Goal: Information Seeking & Learning: Learn about a topic

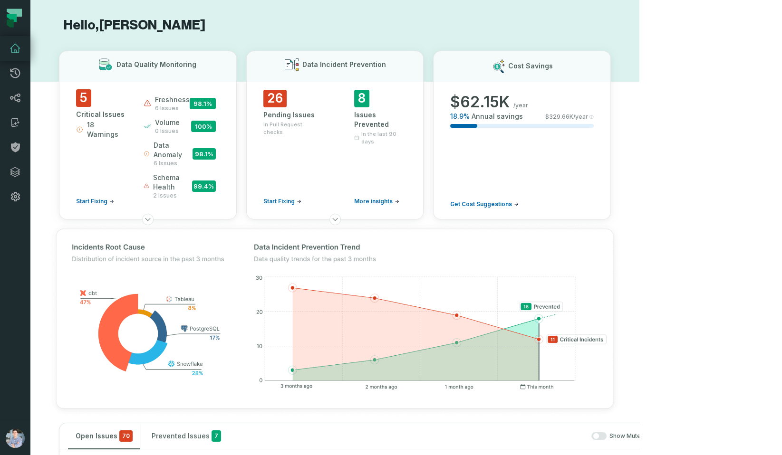
scroll to position [1444, 0]
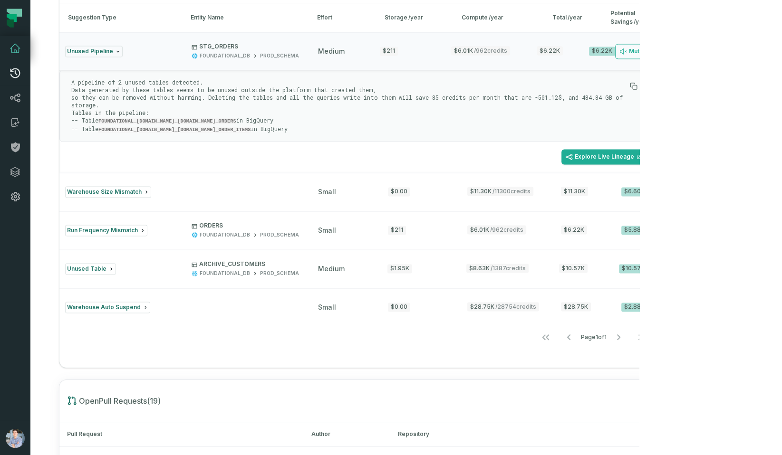
click at [13, 69] on icon at bounding box center [15, 73] width 10 height 10
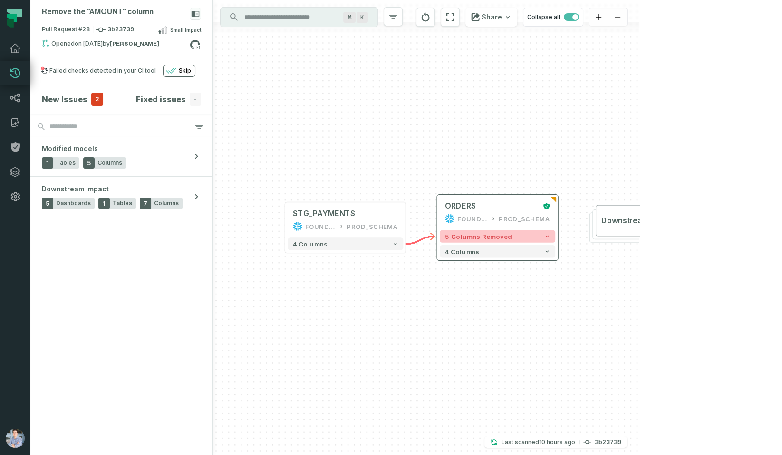
click at [509, 237] on button "5 columns removed" at bounding box center [497, 236] width 115 height 12
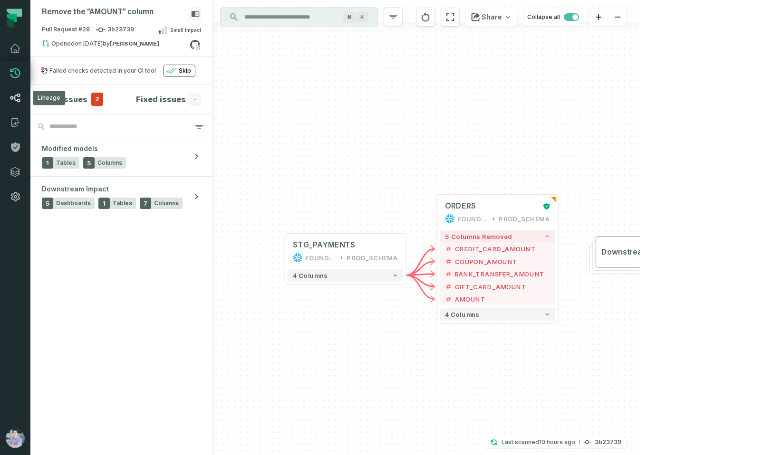
click at [16, 96] on icon at bounding box center [15, 98] width 10 height 9
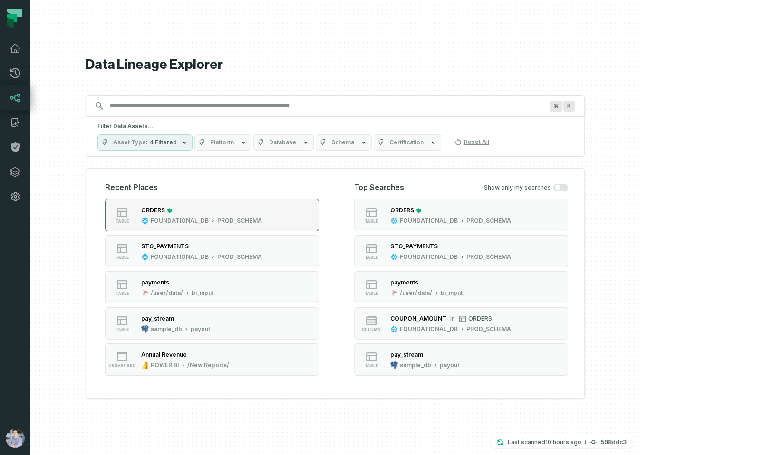
click at [209, 219] on div "FOUNDATIONAL_DB" at bounding box center [180, 221] width 58 height 8
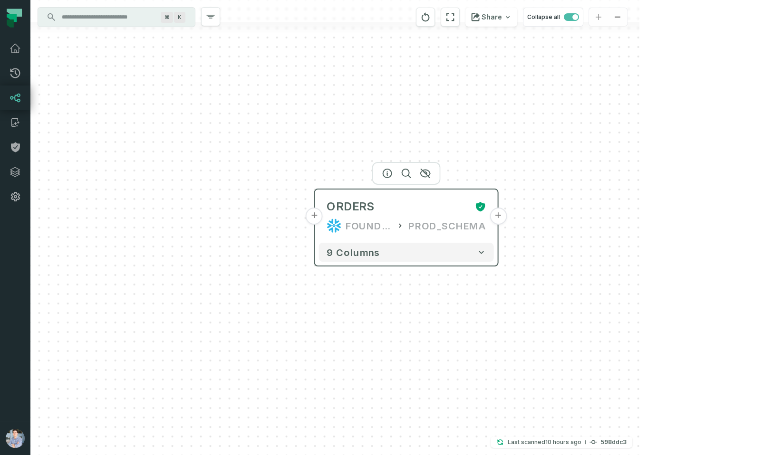
click at [316, 215] on button "+" at bounding box center [314, 216] width 17 height 17
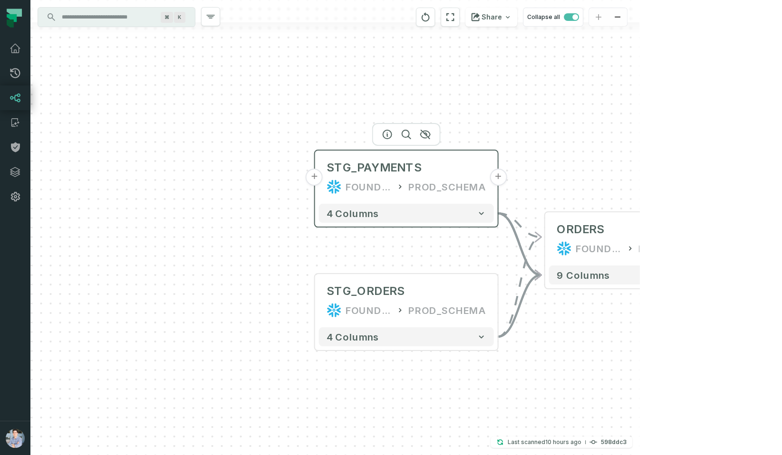
click at [316, 176] on button "+" at bounding box center [314, 177] width 17 height 17
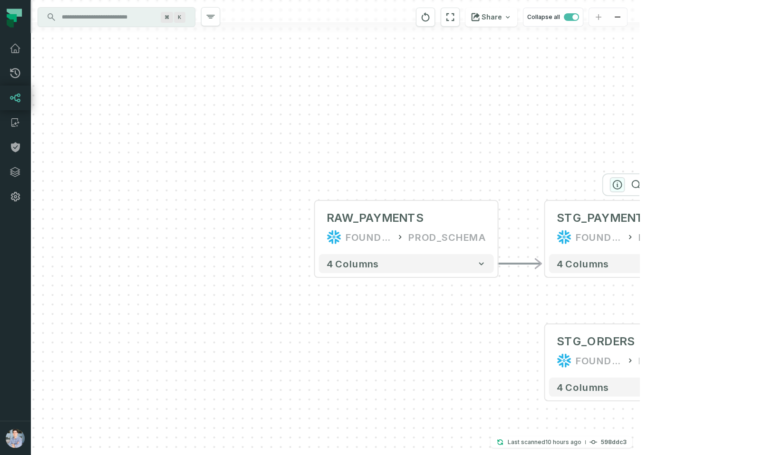
click at [618, 179] on icon "button" at bounding box center [617, 184] width 11 height 11
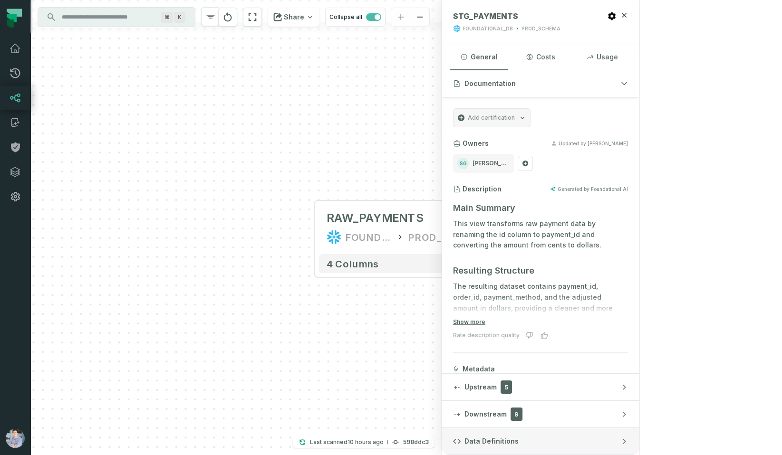
click at [518, 444] on span "Data Definitions" at bounding box center [491, 442] width 54 height 10
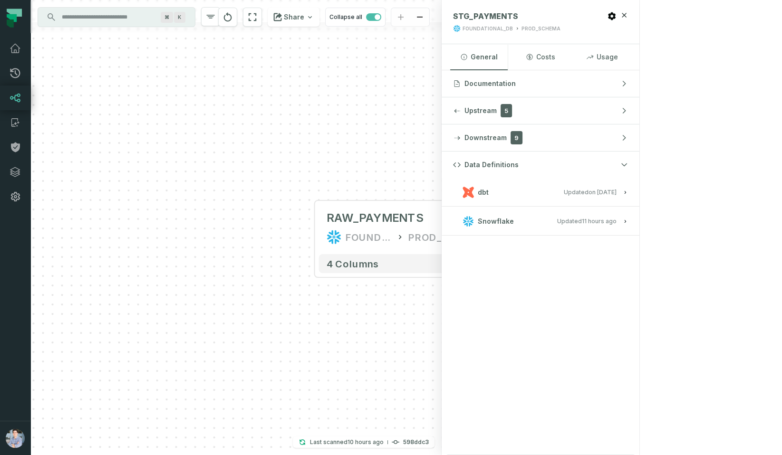
click at [628, 194] on button "dbt Updated 1/6/2025, 1:15:21 PM" at bounding box center [540, 192] width 175 height 13
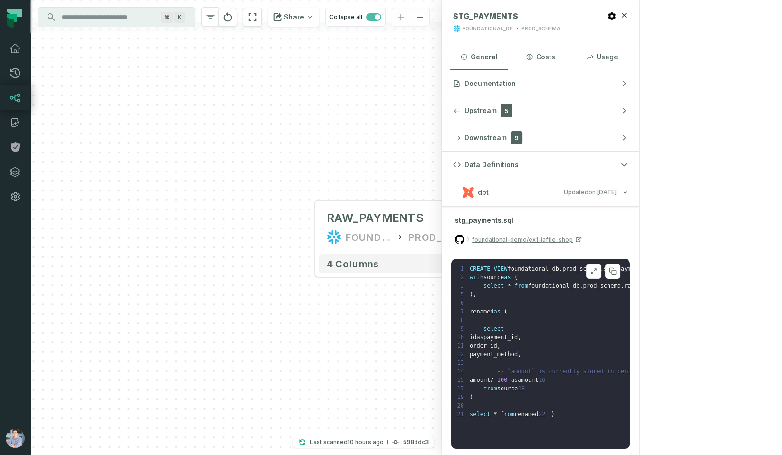
scroll to position [10, 0]
drag, startPoint x: 516, startPoint y: 127, endPoint x: 502, endPoint y: 128, distance: 14.3
click at [441, 128] on div "+ RAW_PAYMENTS FOUNDATIONAL_DB PROD_SCHEMA - 4 columns - STG_PAYMENTS FOUNDATIO…" at bounding box center [235, 227] width 411 height 455
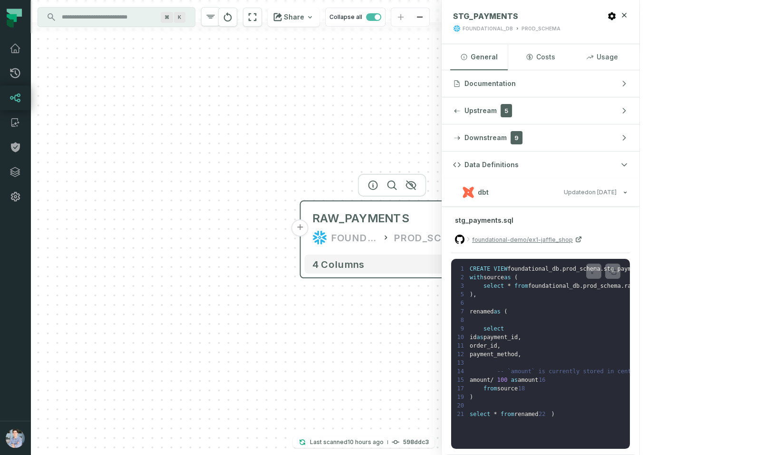
click at [298, 230] on button "+" at bounding box center [299, 228] width 17 height 17
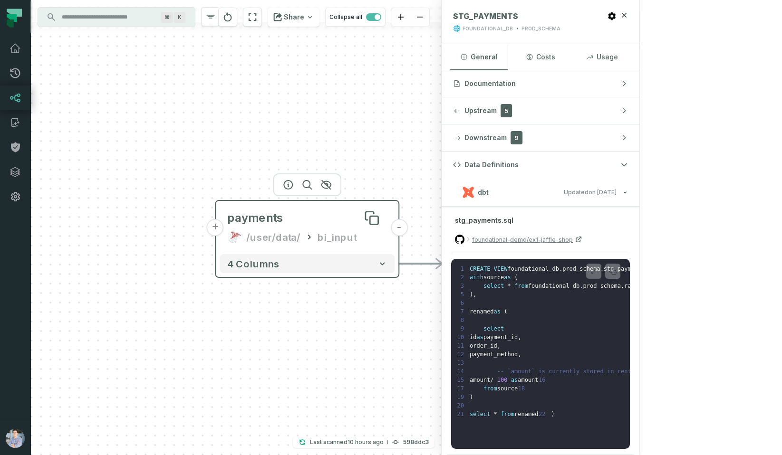
click at [305, 224] on div "payments" at bounding box center [307, 218] width 160 height 15
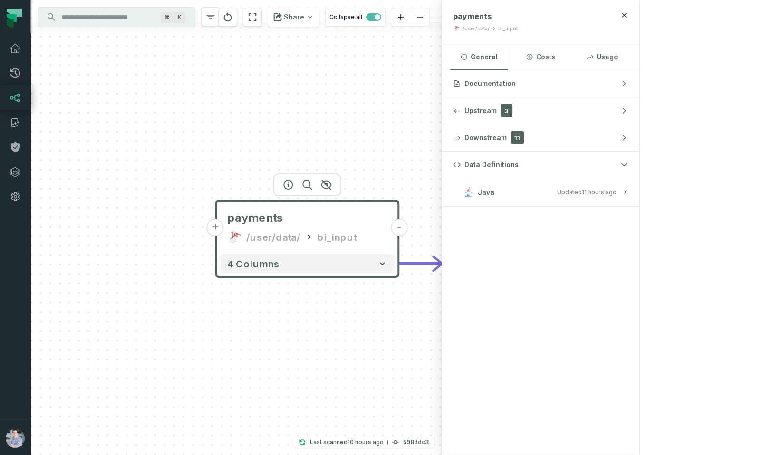
click at [628, 188] on button "Java Updated 10/9/2025, 1:01:39 AM" at bounding box center [540, 192] width 175 height 13
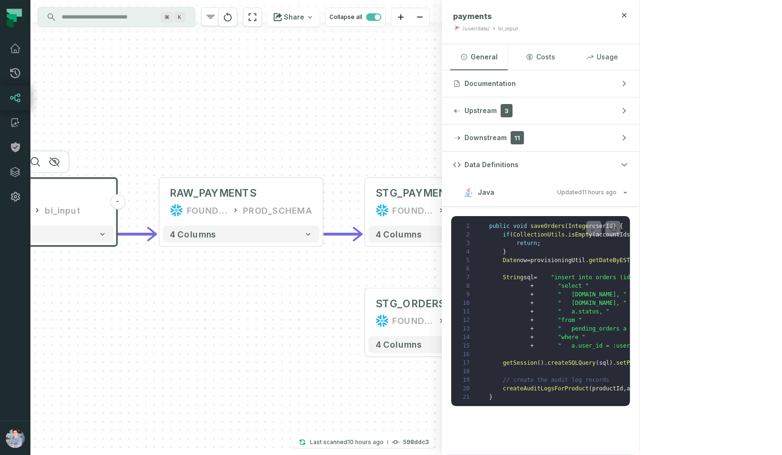
drag, startPoint x: 475, startPoint y: 147, endPoint x: 188, endPoint y: 132, distance: 287.4
click at [188, 132] on div "+ payments /user/data/ bi_input - 4 columns - RAW_PAYMENTS FOUNDATIONAL_DB PROD…" at bounding box center [235, 227] width 411 height 455
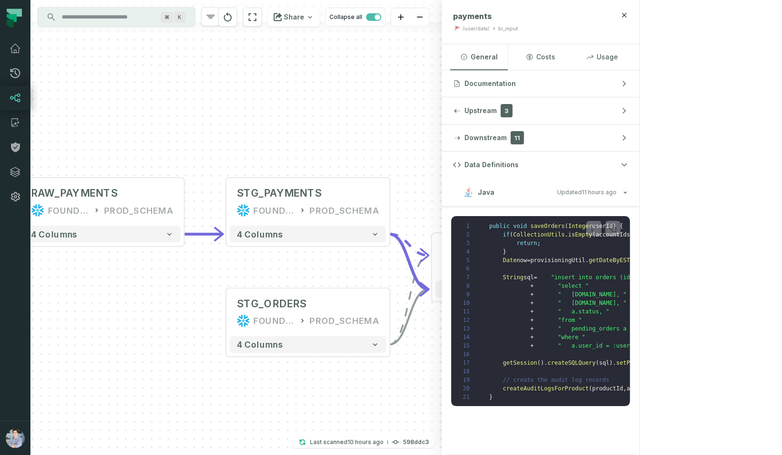
drag, startPoint x: 411, startPoint y: 163, endPoint x: 223, endPoint y: 163, distance: 187.7
click at [225, 163] on div "+ payments /user/data/ bi_input - 4 columns - RAW_PAYMENTS FOUNDATIONAL_DB PROD…" at bounding box center [235, 227] width 411 height 455
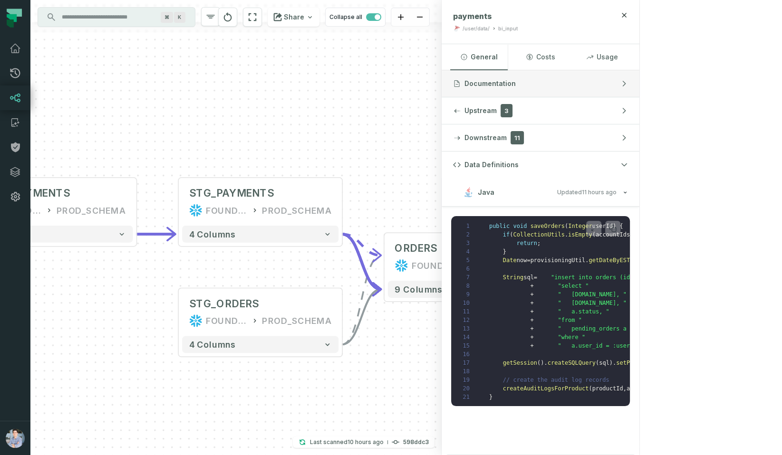
click at [516, 81] on span "Documentation" at bounding box center [489, 84] width 51 height 10
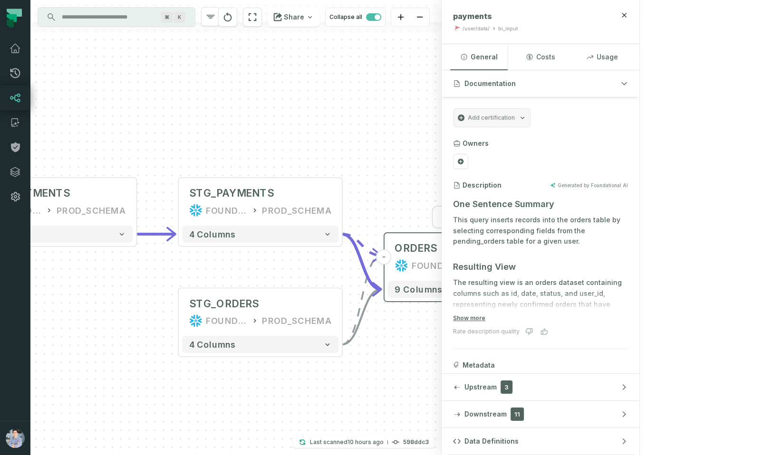
click at [547, 263] on button "+" at bounding box center [547, 256] width 15 height 15
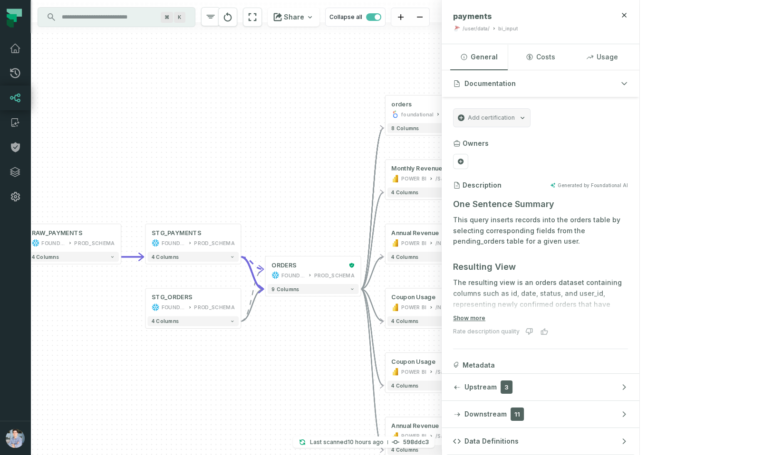
drag, startPoint x: 430, startPoint y: 312, endPoint x: 533, endPoint y: 310, distance: 103.1
click at [441, 310] on div "+ orders foundational view + 8 columns + Monthly Revenue POWER BI /Sales/Report…" at bounding box center [235, 227] width 411 height 455
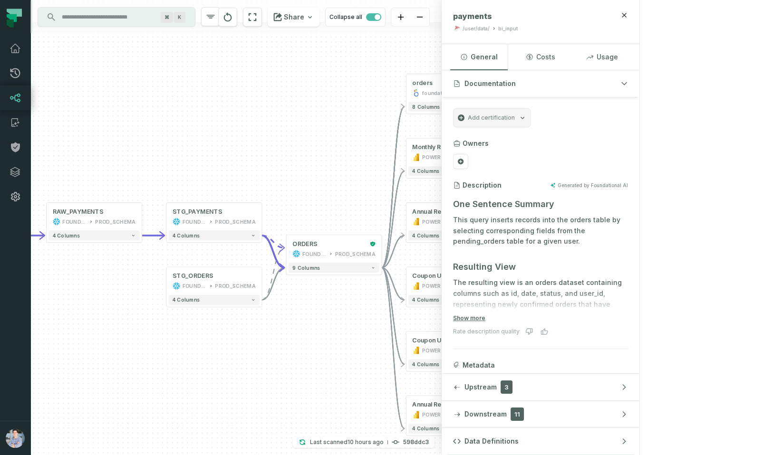
drag, startPoint x: 520, startPoint y: 302, endPoint x: 550, endPoint y: 270, distance: 44.0
click at [441, 270] on div "+ orders foundational view + 8 columns + Monthly Revenue POWER BI /Sales/Report…" at bounding box center [235, 227] width 411 height 455
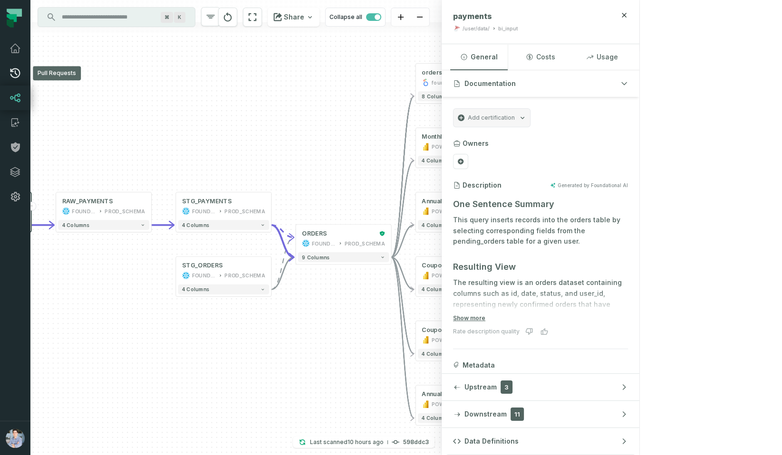
click at [17, 75] on icon at bounding box center [15, 72] width 11 height 11
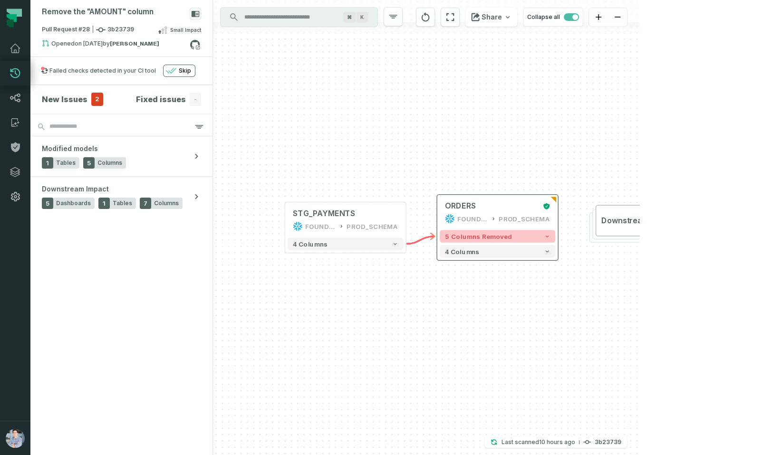
click at [483, 239] on span "5 columns removed" at bounding box center [478, 237] width 67 height 8
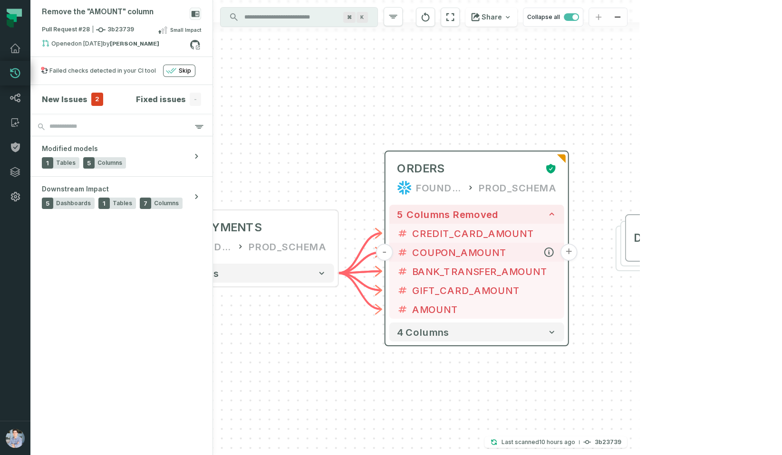
click at [565, 252] on button "+" at bounding box center [568, 252] width 17 height 17
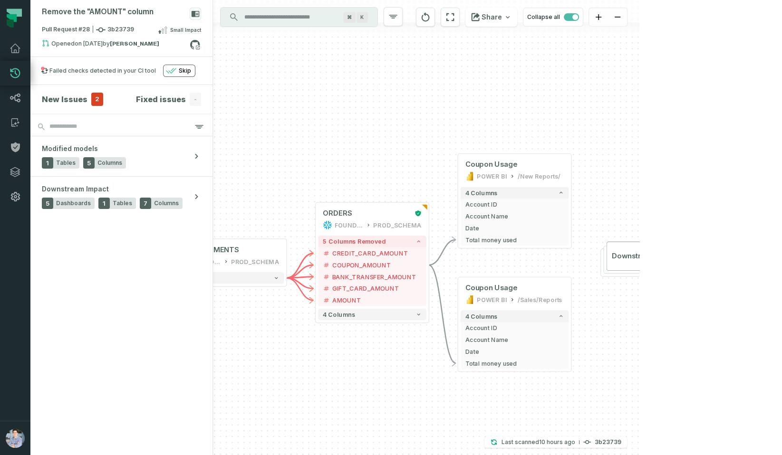
drag, startPoint x: 332, startPoint y: 173, endPoint x: 418, endPoint y: 167, distance: 85.7
click at [418, 167] on div "+ Coupon Usage POWER BI /New Reports/ 4 columns + Account ID + Account Name + D…" at bounding box center [426, 227] width 426 height 455
click at [20, 148] on icon at bounding box center [15, 147] width 11 height 11
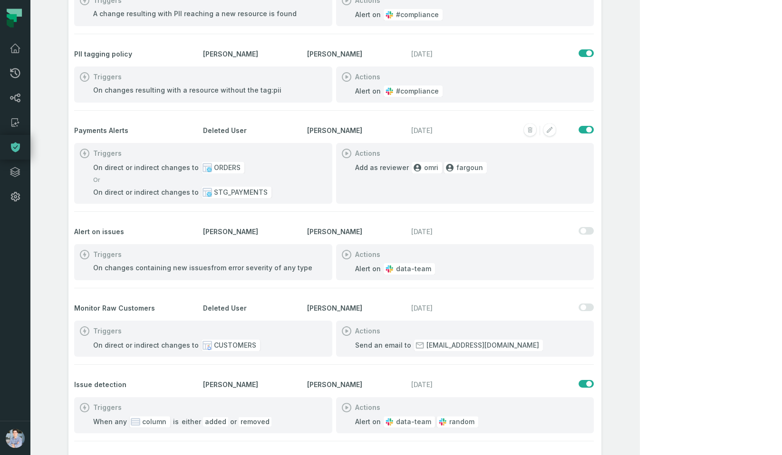
scroll to position [103, 0]
click at [17, 48] on icon at bounding box center [15, 48] width 11 height 11
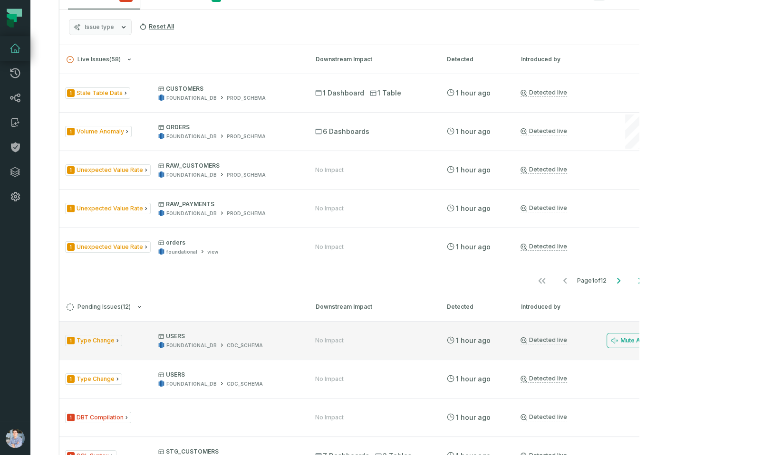
scroll to position [426, 0]
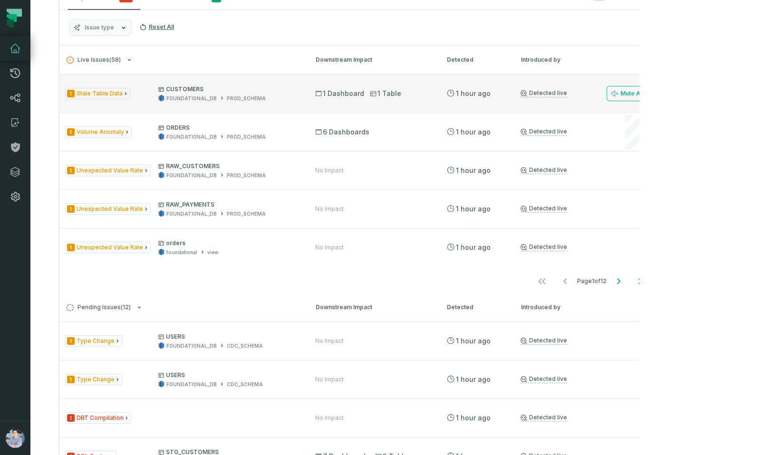
click at [150, 102] on div "1 Stale Table Data CUSTOMERS FOUNDATIONAL_DB PROD_SCHEMA" at bounding box center [181, 94] width 233 height 17
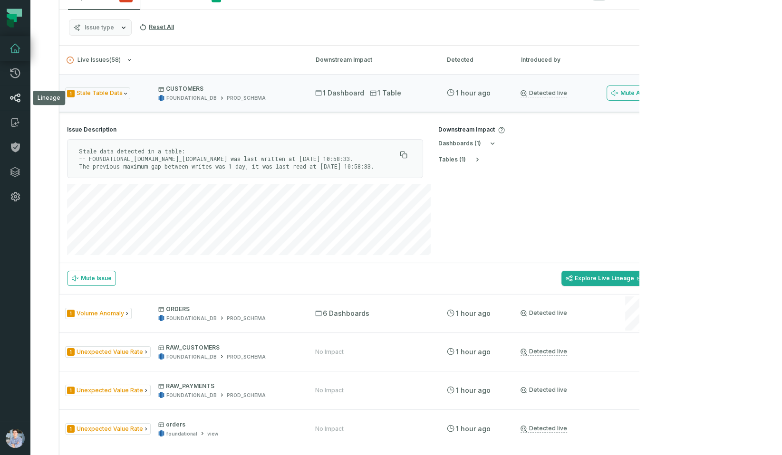
click at [22, 95] on link "Lineage" at bounding box center [15, 98] width 30 height 25
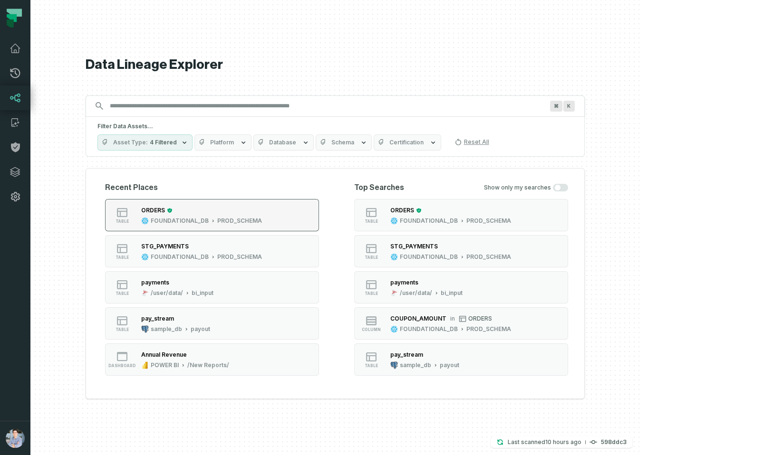
click at [266, 215] on div "ORDERS FOUNDATIONAL_DB PROD_SCHEMA" at bounding box center [201, 215] width 128 height 19
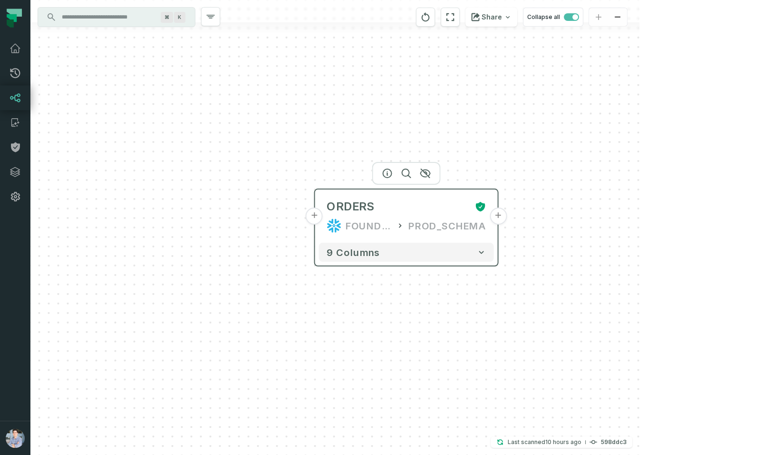
click at [316, 218] on button "+" at bounding box center [314, 216] width 17 height 17
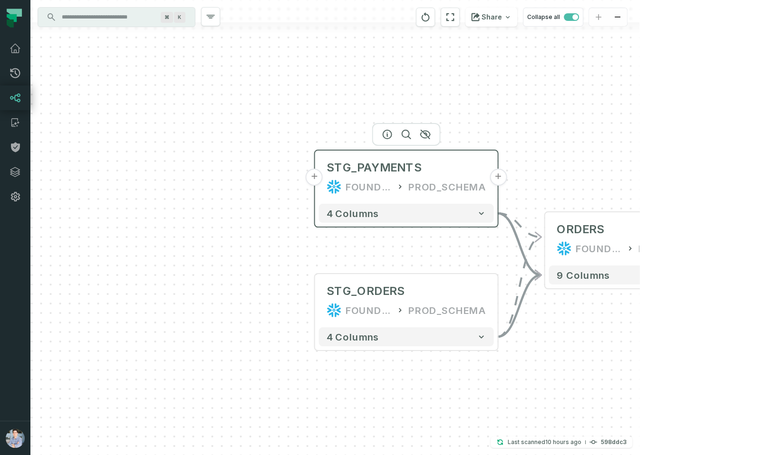
click at [316, 177] on button "+" at bounding box center [314, 177] width 17 height 17
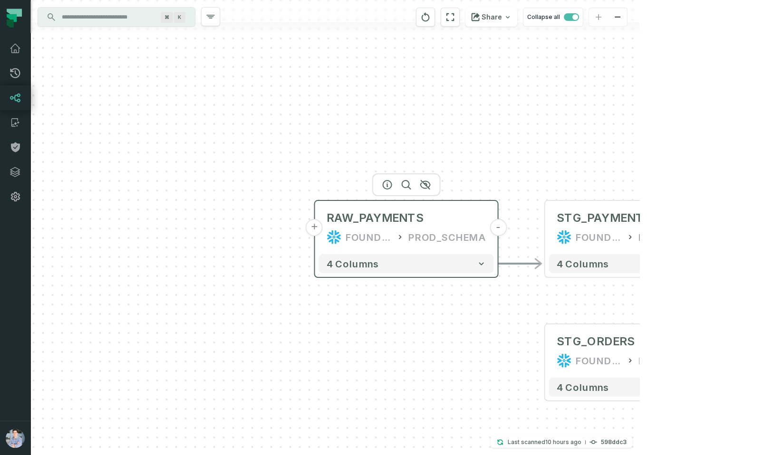
click at [315, 230] on button "+" at bounding box center [314, 227] width 17 height 17
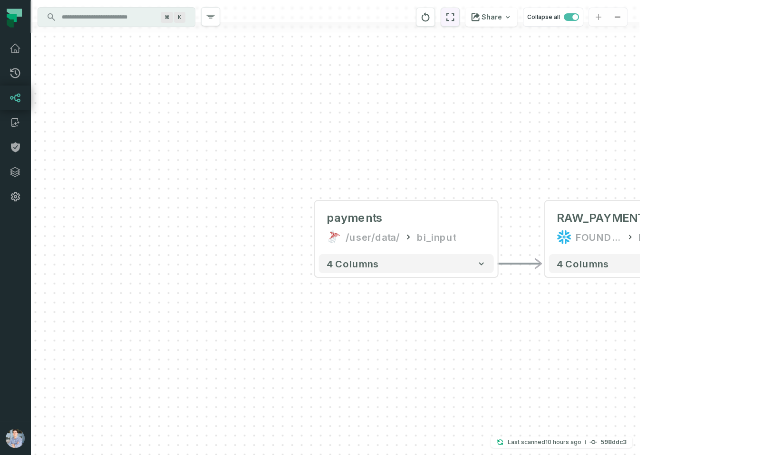
click at [454, 14] on icon "reset" at bounding box center [450, 17] width 8 height 8
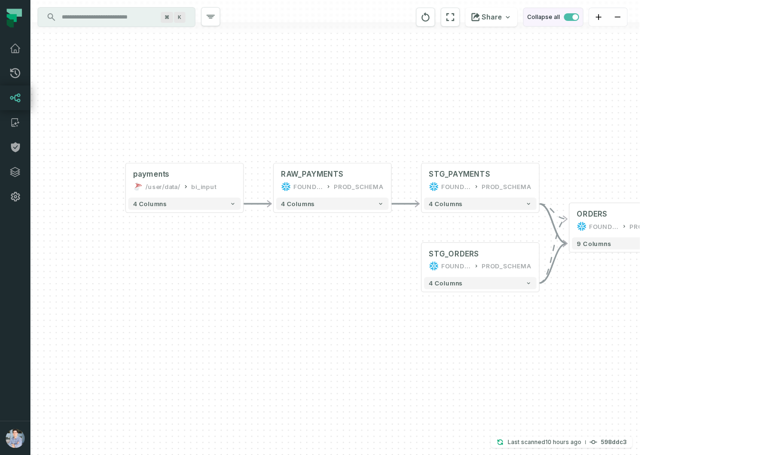
click at [583, 20] on button "Collapse all" at bounding box center [553, 17] width 60 height 19
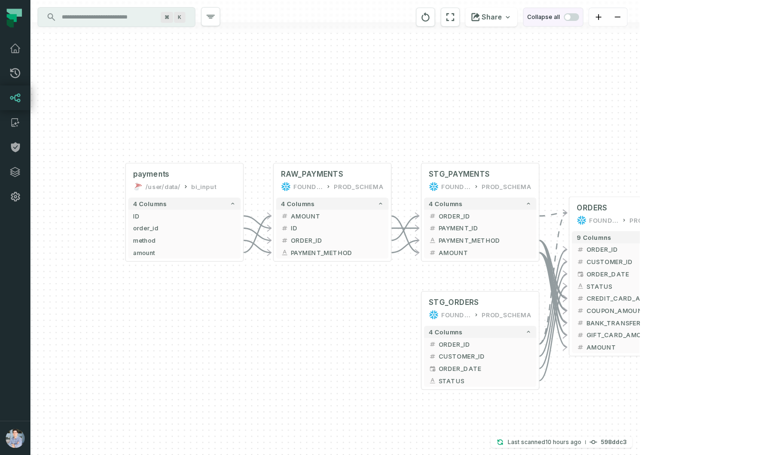
click at [583, 20] on button "Collapse all" at bounding box center [553, 17] width 60 height 19
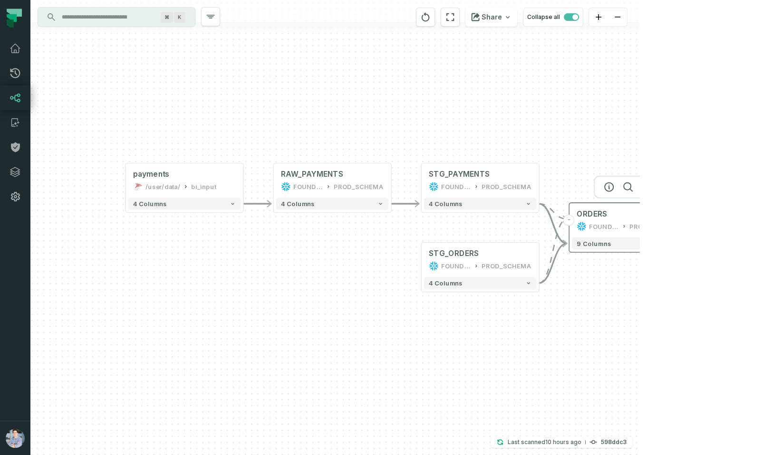
click at [687, 221] on button "+" at bounding box center [686, 220] width 11 height 11
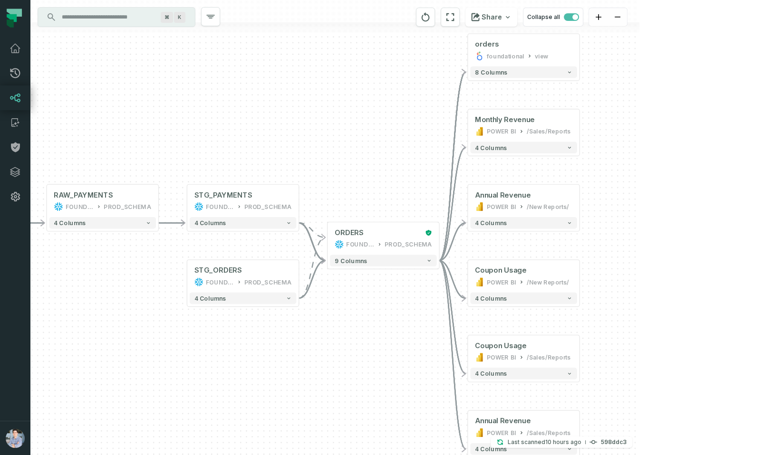
drag, startPoint x: 498, startPoint y: 318, endPoint x: 613, endPoint y: 294, distance: 118.0
click at [614, 295] on div "+ orders foundational view + 8 columns + Monthly Revenue POWER BI /Sales/Report…" at bounding box center [334, 227] width 609 height 455
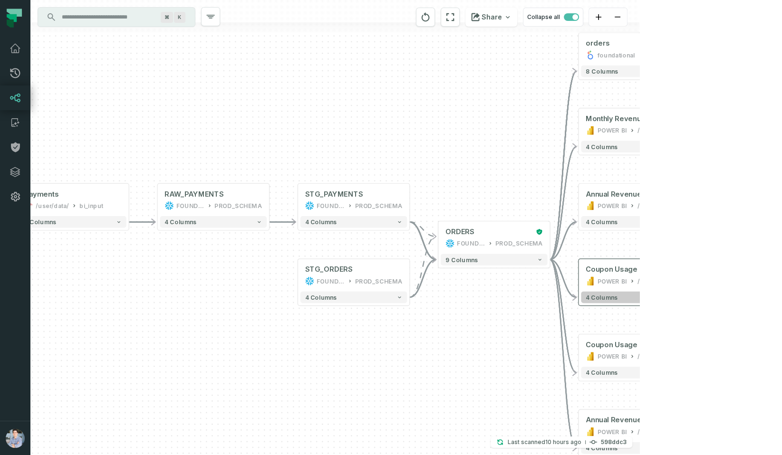
drag, startPoint x: 566, startPoint y: 300, endPoint x: 678, endPoint y: 299, distance: 111.7
click at [678, 299] on icon "button" at bounding box center [680, 298] width 6 height 6
click at [18, 75] on icon at bounding box center [15, 72] width 11 height 11
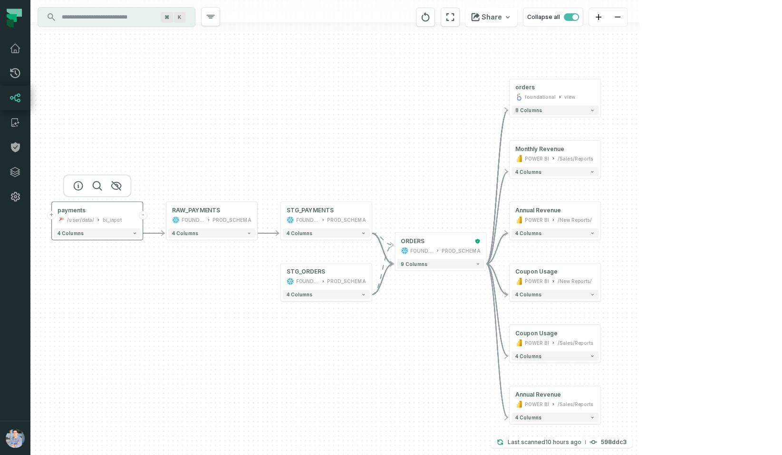
click at [53, 216] on button "+" at bounding box center [52, 215] width 9 height 9
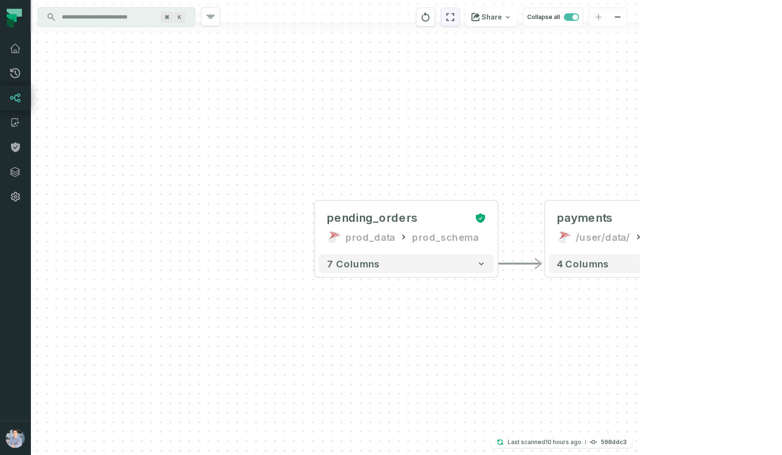
click at [455, 15] on icon "reset" at bounding box center [450, 16] width 10 height 11
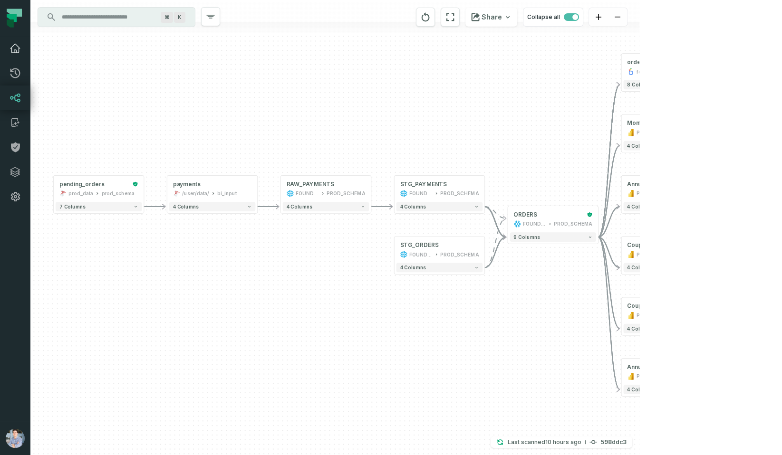
click at [10, 48] on icon at bounding box center [15, 48] width 11 height 11
click at [351, 76] on div "+ pending_orders prod_data prod_schema + 7 columns + orders foundational view +…" at bounding box center [334, 227] width 609 height 455
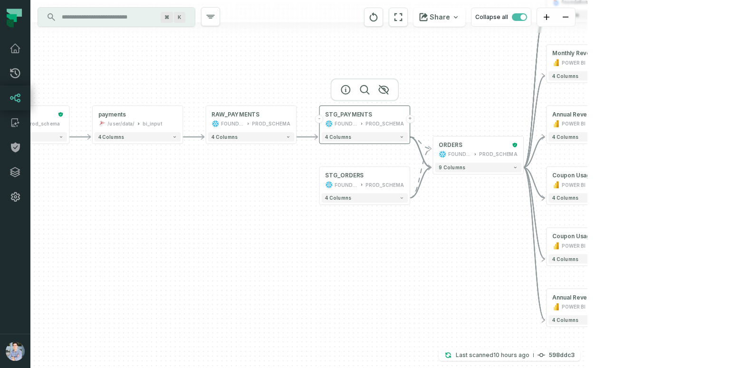
drag, startPoint x: 405, startPoint y: 180, endPoint x: 326, endPoint y: 115, distance: 102.3
click at [326, 115] on div "STG_PAYMENTS FOUNDATIONAL_DB PROD_SCHEMA" at bounding box center [365, 119] width 86 height 22
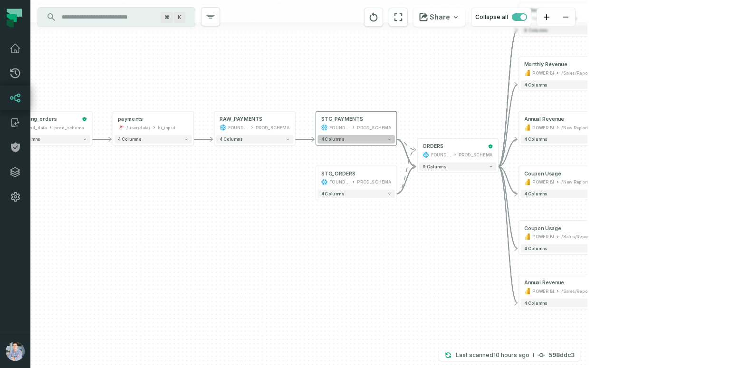
click at [330, 137] on span "4 columns" at bounding box center [332, 139] width 23 height 5
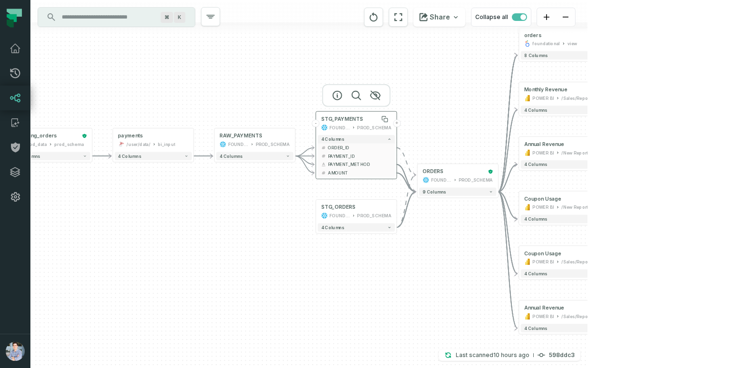
click at [351, 119] on span "STG_PAYMENTS" at bounding box center [342, 118] width 42 height 7
click at [335, 97] on icon "button" at bounding box center [337, 95] width 11 height 11
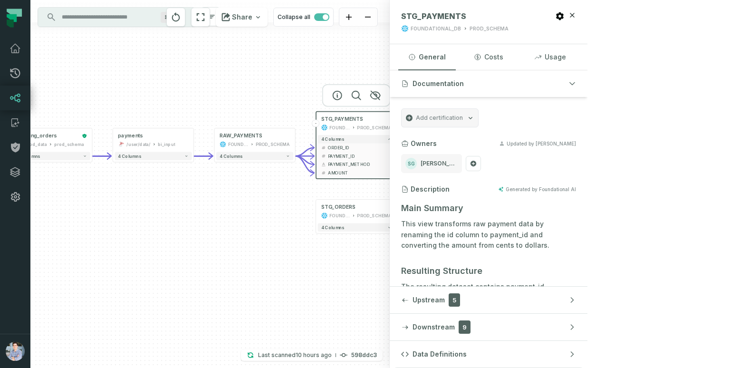
drag, startPoint x: 464, startPoint y: 268, endPoint x: 418, endPoint y: 246, distance: 51.6
click at [390, 246] on div "+ pending_orders prod_data prod_schema + 7 columns + orders foundational view +…" at bounding box center [209, 184] width 359 height 368
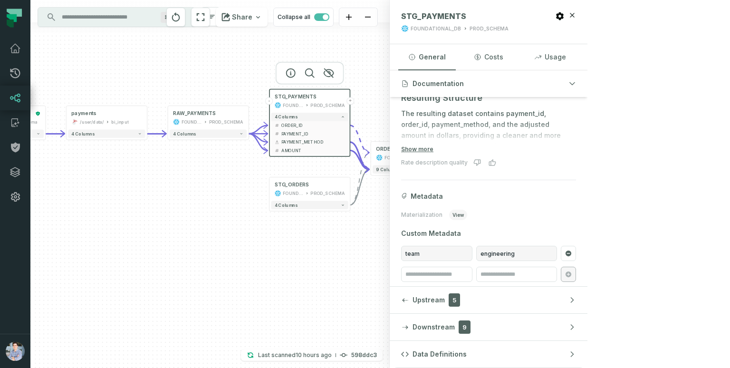
scroll to position [176, 0]
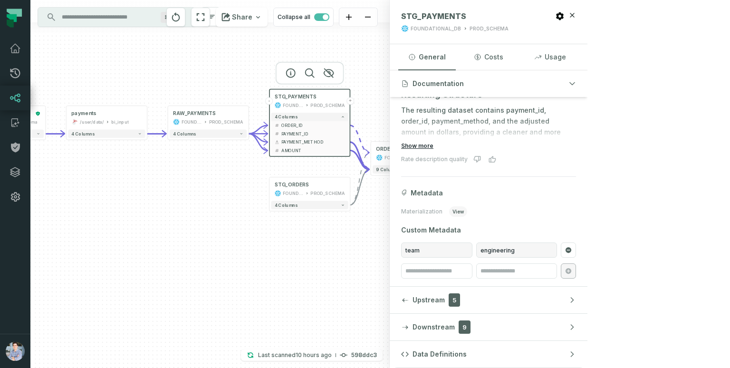
click at [433, 147] on button "Show more" at bounding box center [417, 146] width 32 height 8
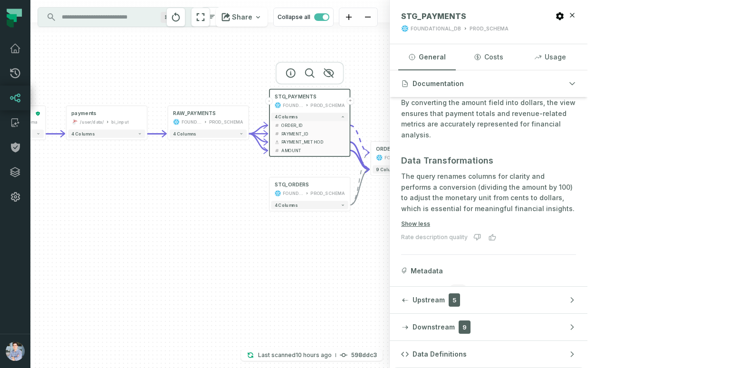
scroll to position [405, 0]
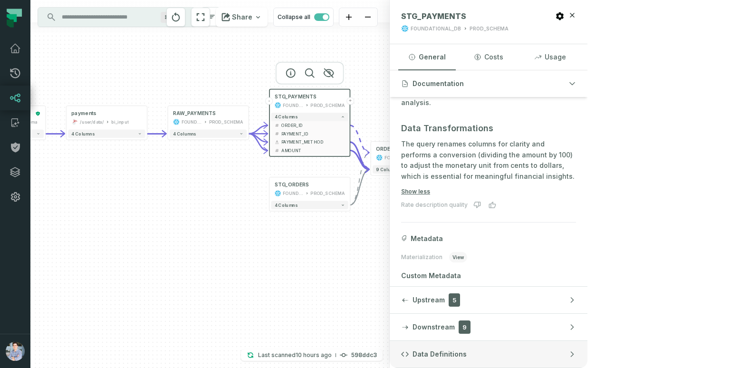
click at [587, 356] on button "Data Definitions" at bounding box center [489, 354] width 198 height 27
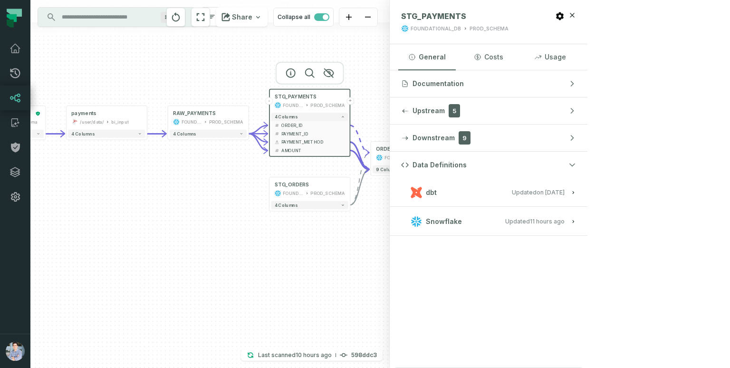
click at [576, 191] on button "dbt Updated 1/6/2025, 1:15:21 PM" at bounding box center [488, 192] width 175 height 13
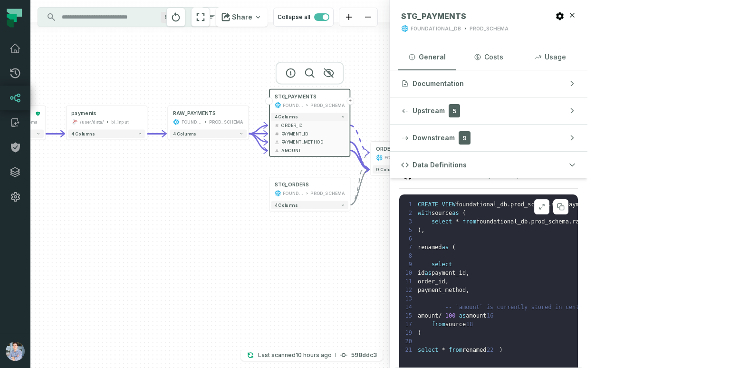
scroll to position [66, 0]
click at [549, 202] on button at bounding box center [541, 205] width 15 height 15
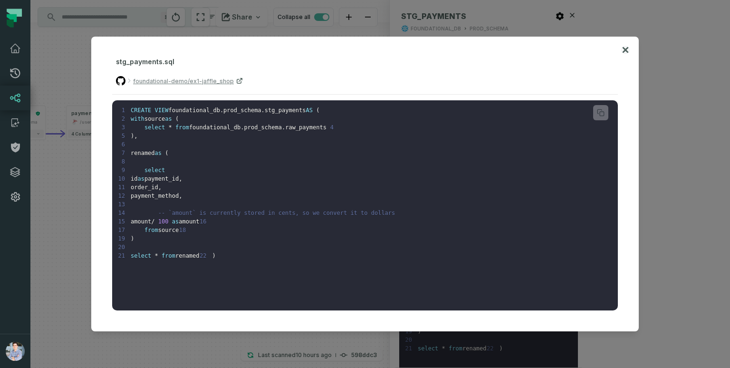
click at [625, 51] on icon at bounding box center [625, 49] width 7 height 11
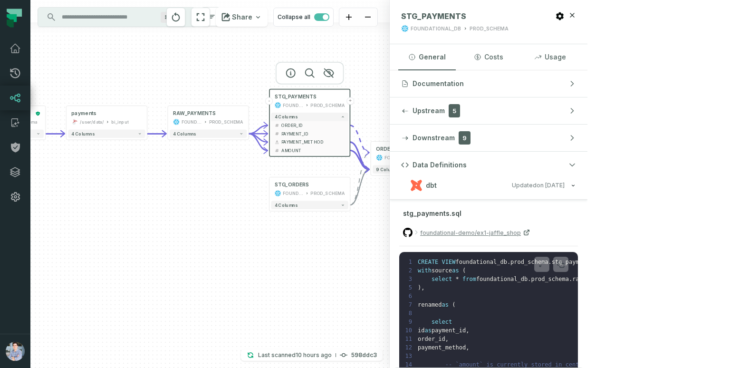
scroll to position [0, 0]
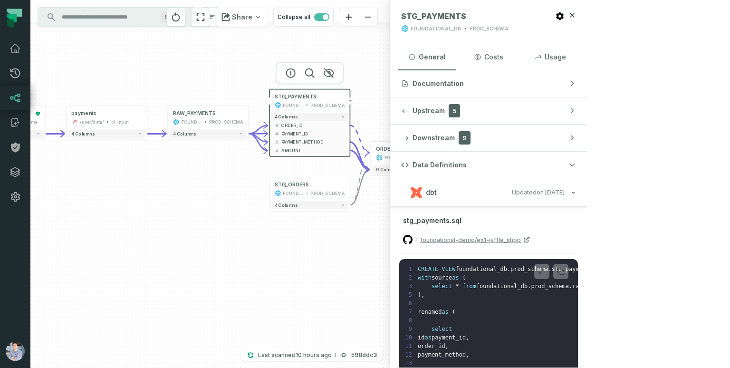
click at [576, 192] on button "dbt Updated 1/6/2025, 1:15:21 PM" at bounding box center [488, 192] width 175 height 13
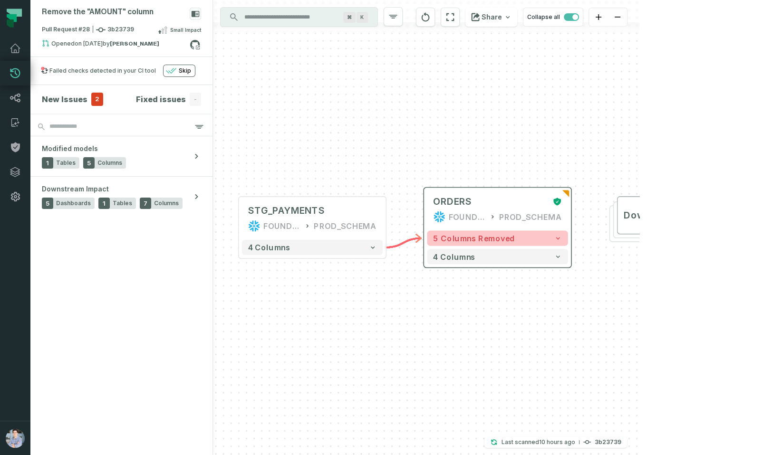
click at [472, 237] on span "5 columns removed" at bounding box center [474, 238] width 82 height 9
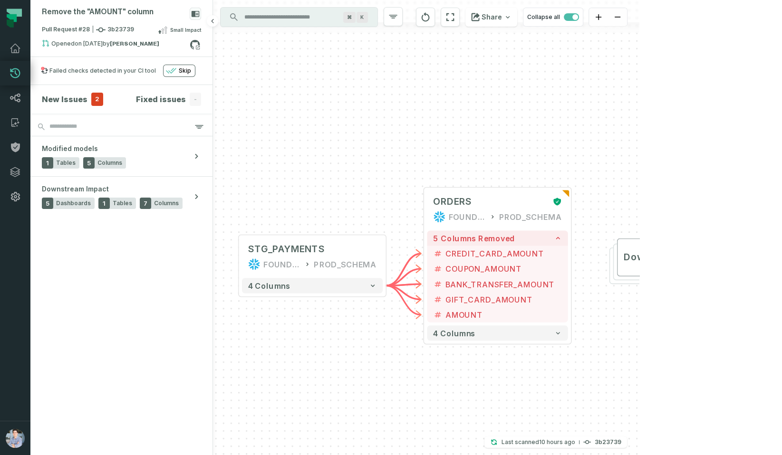
click at [92, 100] on span "2" at bounding box center [97, 99] width 12 height 13
click at [571, 266] on button "+" at bounding box center [572, 269] width 14 height 14
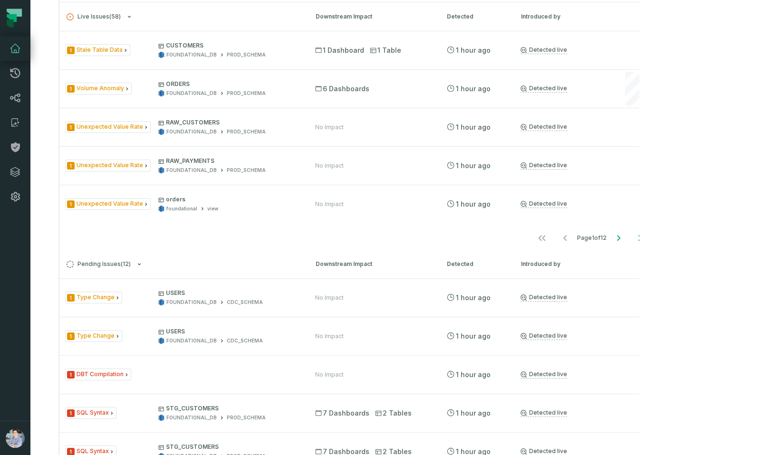
scroll to position [481, 0]
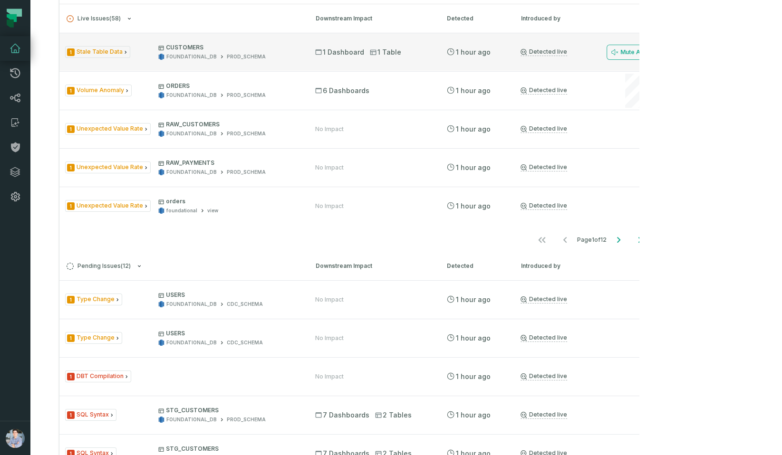
click at [146, 60] on div "1 Stale Table Data CUSTOMERS FOUNDATIONAL_DB PROD_SCHEMA" at bounding box center [181, 52] width 233 height 17
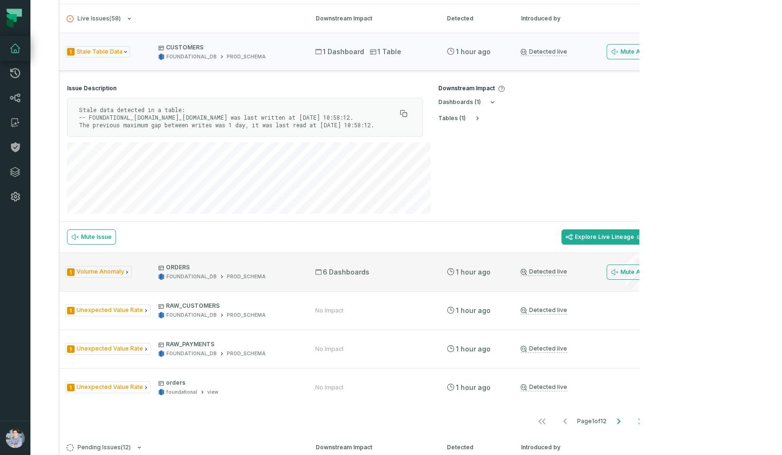
click at [125, 278] on span "1 Volume Anomaly" at bounding box center [98, 272] width 67 height 12
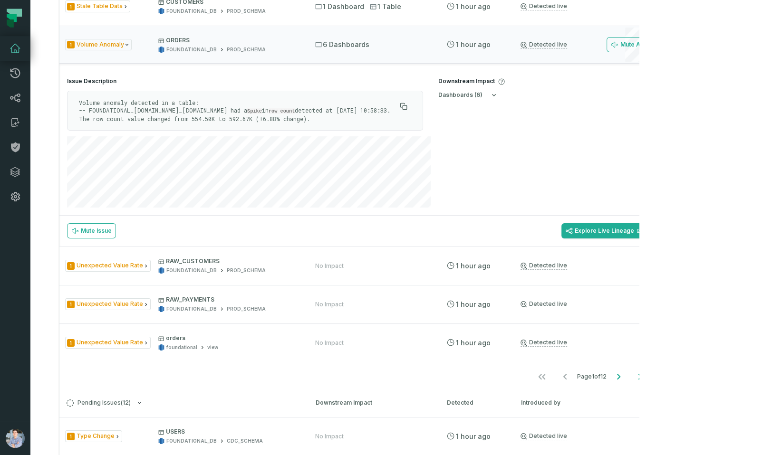
scroll to position [526, 0]
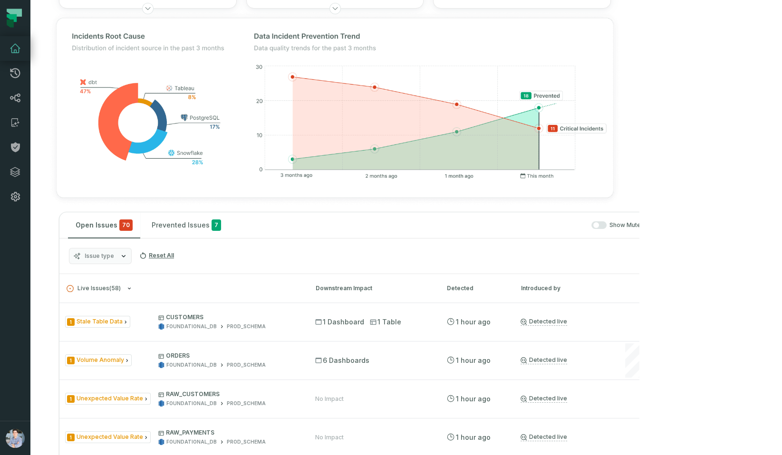
scroll to position [220, 0]
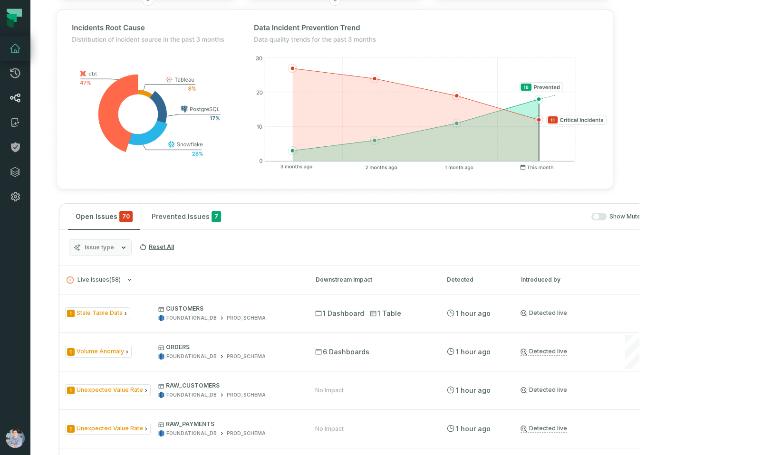
click at [19, 105] on link "Lineage" at bounding box center [15, 98] width 30 height 25
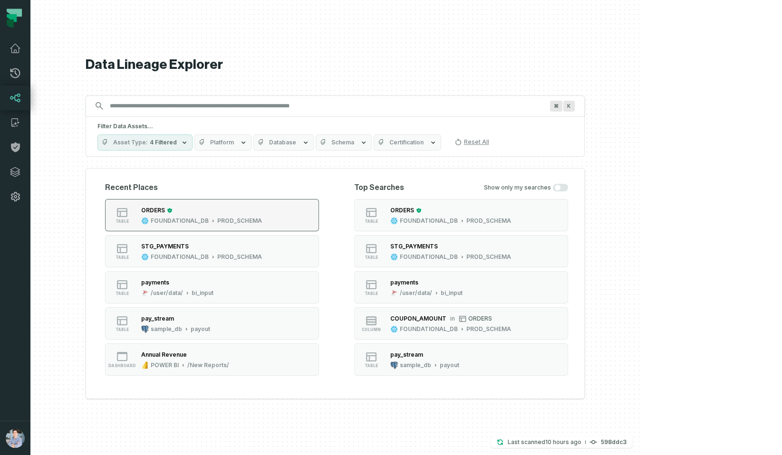
click at [262, 217] on div "PROD_SCHEMA" at bounding box center [239, 221] width 45 height 8
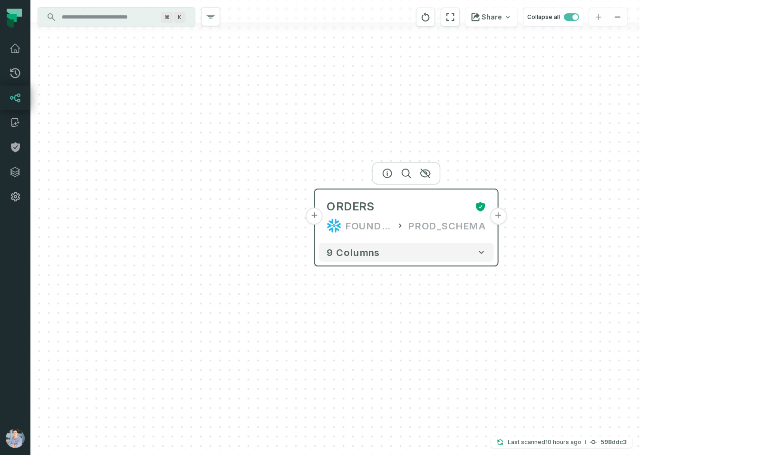
click at [317, 211] on button "+" at bounding box center [314, 216] width 17 height 17
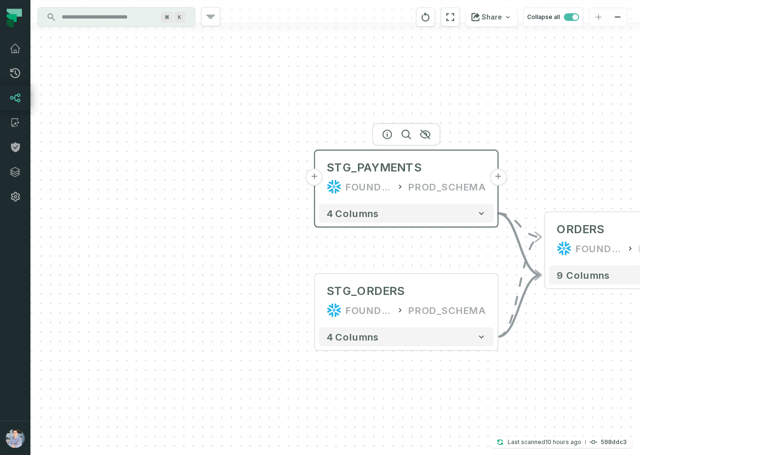
click at [318, 180] on button "+" at bounding box center [314, 177] width 17 height 17
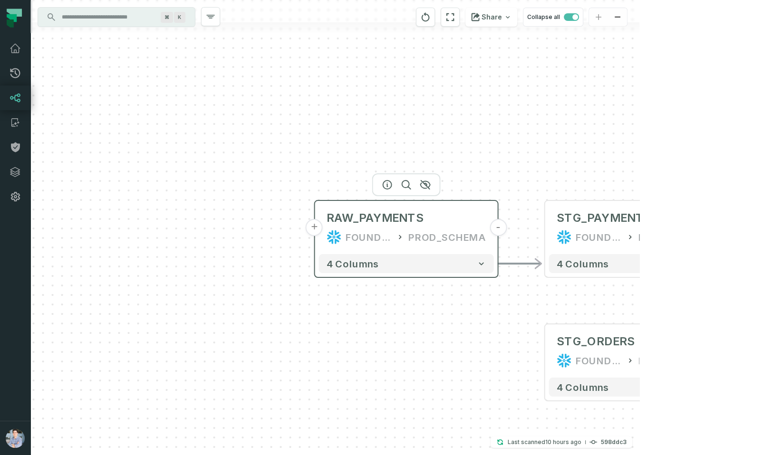
click at [317, 231] on button "+" at bounding box center [314, 227] width 17 height 17
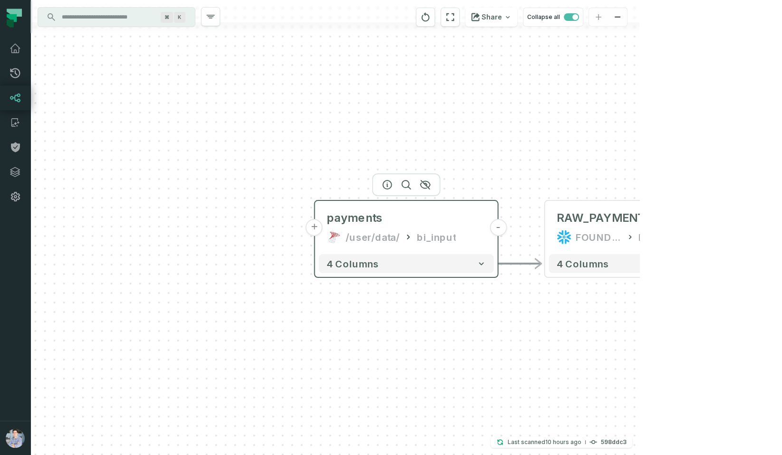
click at [316, 229] on button "+" at bounding box center [314, 227] width 17 height 17
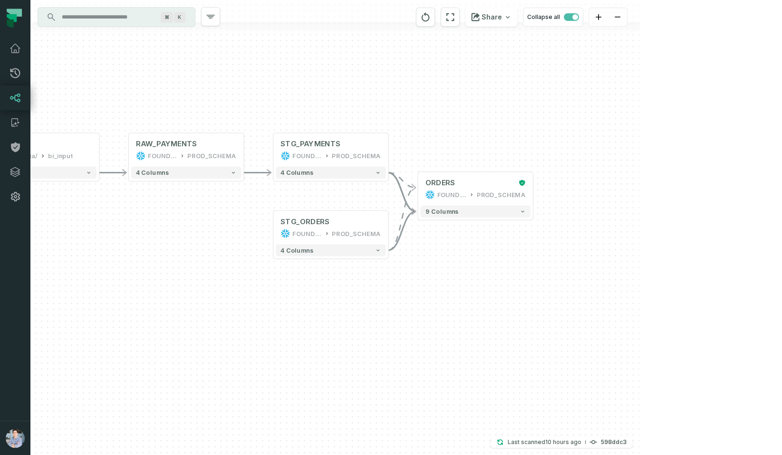
drag, startPoint x: 553, startPoint y: 162, endPoint x: 72, endPoint y: 110, distance: 483.2
click at [72, 110] on div "+ pending_orders prod_data prod_schema + 7 columns - payments /user/data/ bi_in…" at bounding box center [334, 227] width 609 height 455
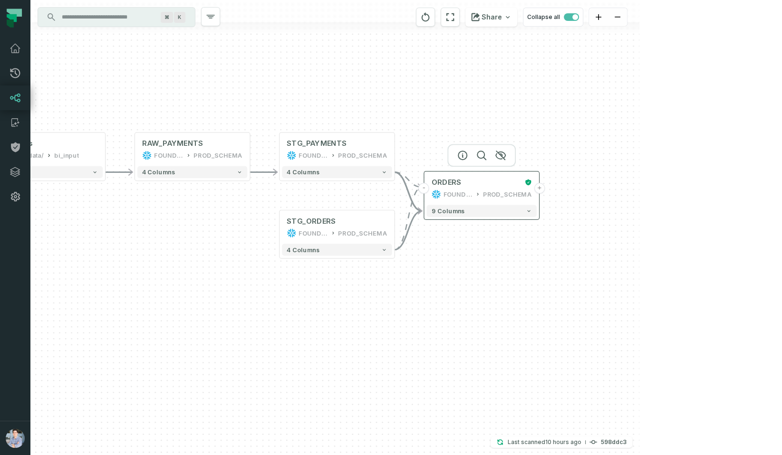
click at [540, 188] on button "+" at bounding box center [539, 188] width 11 height 11
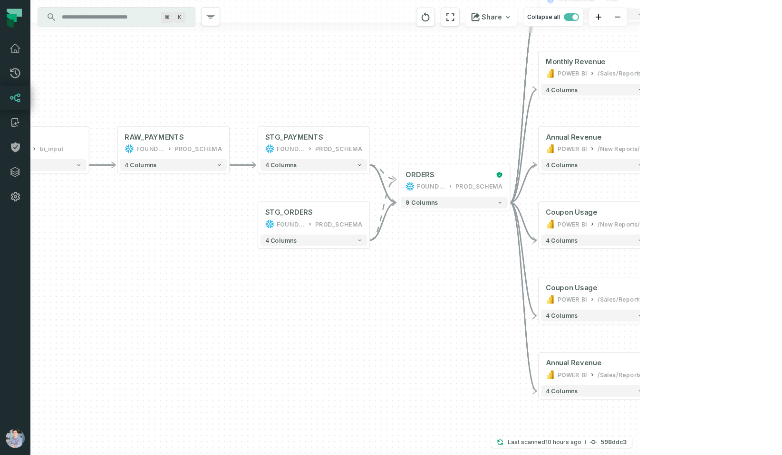
drag, startPoint x: 498, startPoint y: 264, endPoint x: 678, endPoint y: 185, distance: 197.0
click at [639, 185] on div "+ orders foundational view + 8 columns + Monthly Revenue POWER BI /Sales/Report…" at bounding box center [334, 227] width 609 height 455
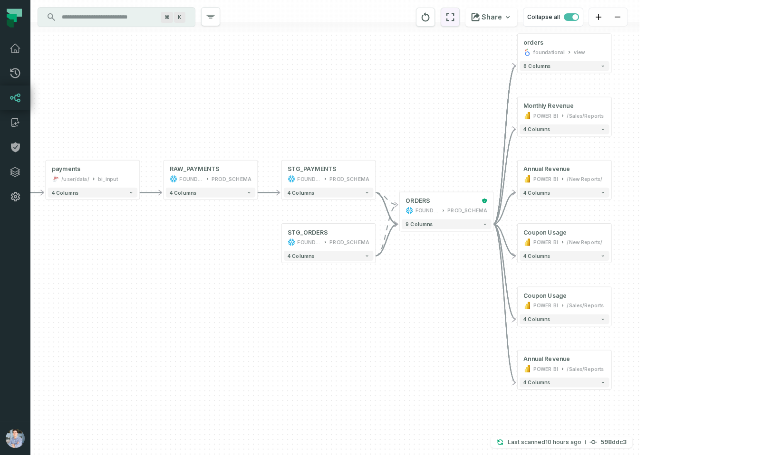
click at [455, 16] on icon "reset" at bounding box center [450, 16] width 10 height 11
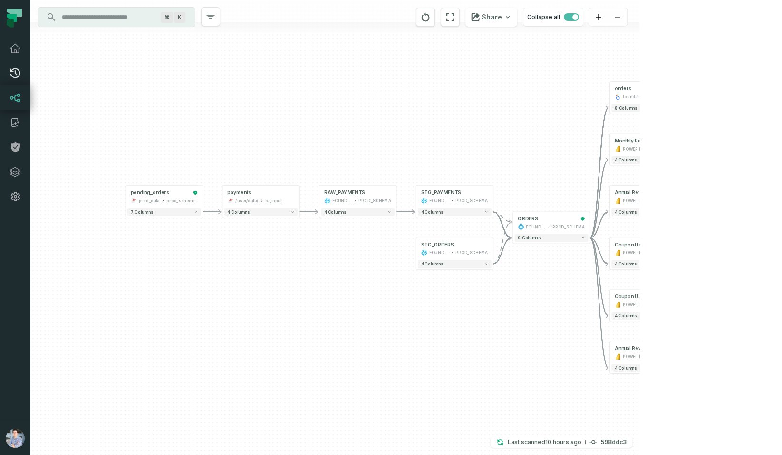
click at [18, 71] on icon at bounding box center [15, 72] width 11 height 11
click at [17, 53] on icon at bounding box center [15, 48] width 10 height 9
click at [451, 217] on div "4 columns" at bounding box center [454, 211] width 77 height 11
click at [453, 216] on div "4 columns" at bounding box center [454, 211] width 77 height 11
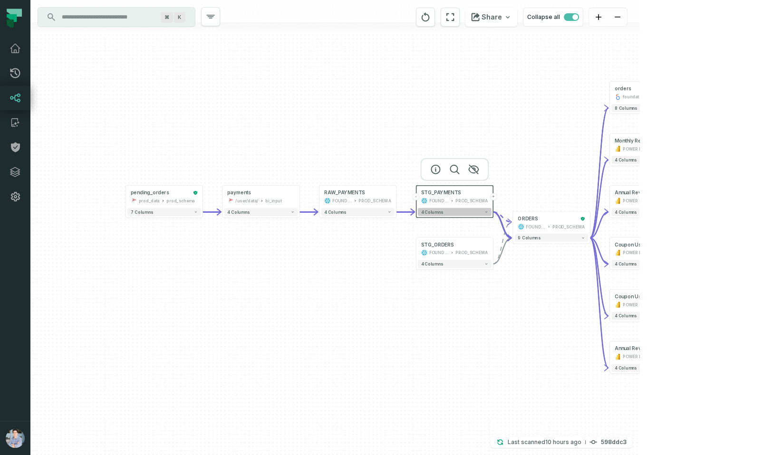
click at [453, 215] on button "4 columns" at bounding box center [455, 212] width 74 height 8
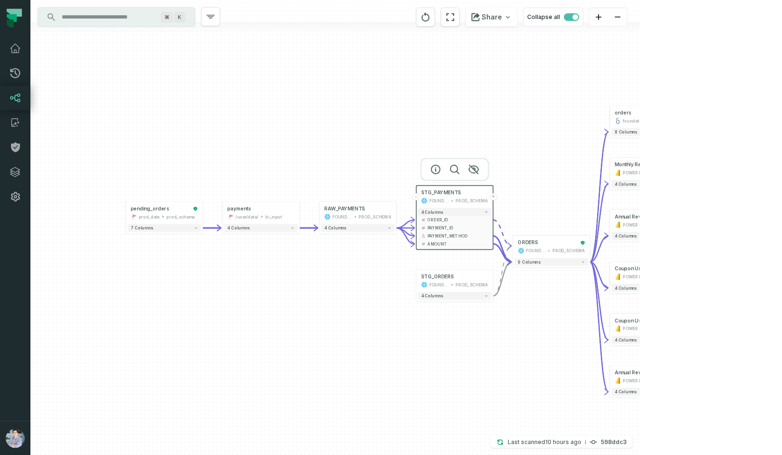
click at [556, 179] on div "+ orders foundational view + 8 columns + Monthly Revenue POWER BI /Sales/Report…" at bounding box center [334, 227] width 609 height 455
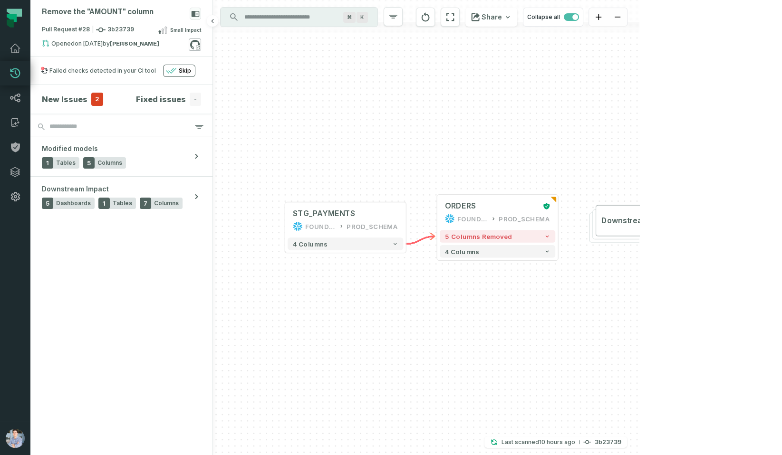
click at [196, 48] on icon at bounding box center [198, 48] width 4 height 4
